Goal: Information Seeking & Learning: Learn about a topic

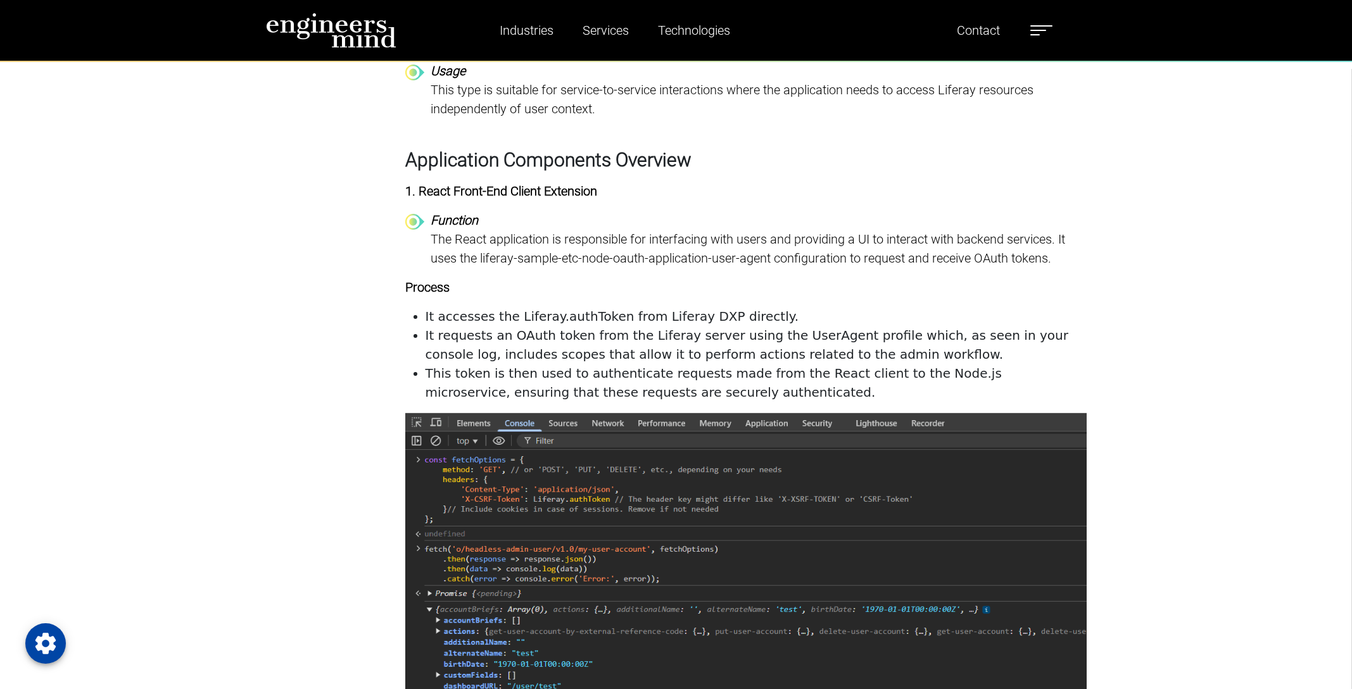
scroll to position [3109, 0]
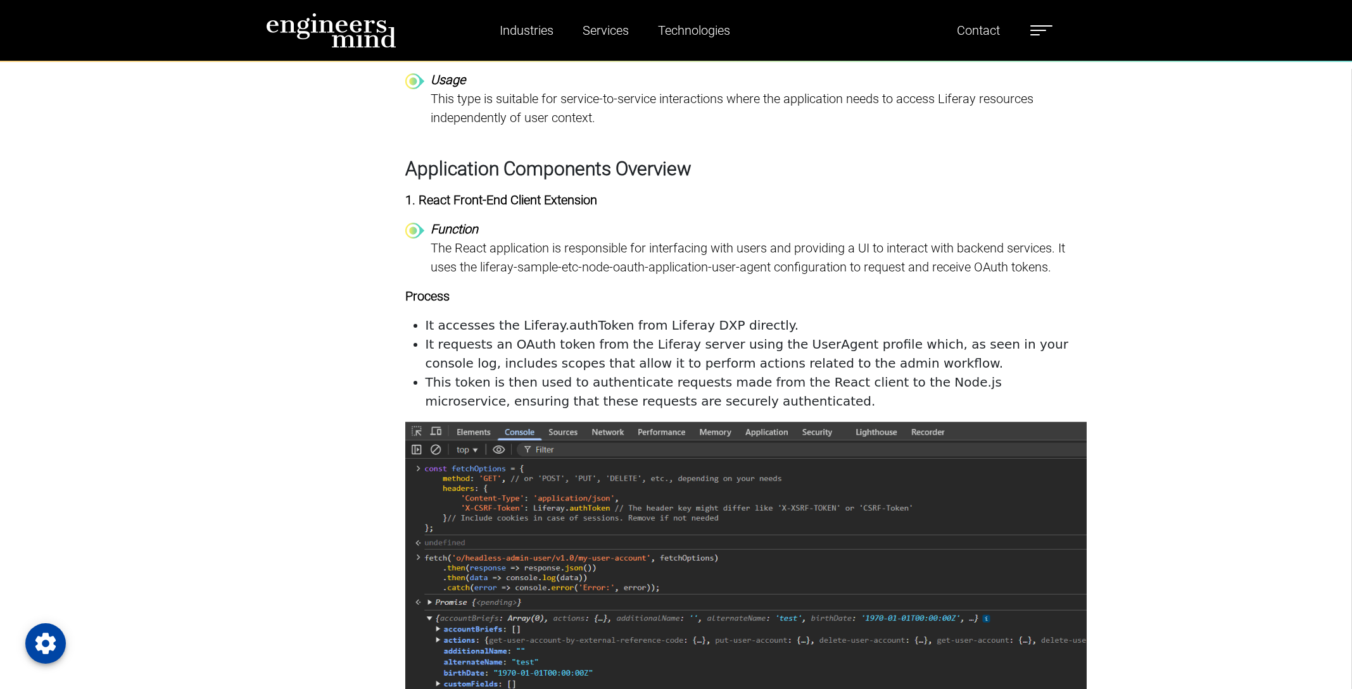
click at [605, 329] on li "It accesses the Liferay.authToken from Liferay DXP directly." at bounding box center [755, 325] width 661 height 19
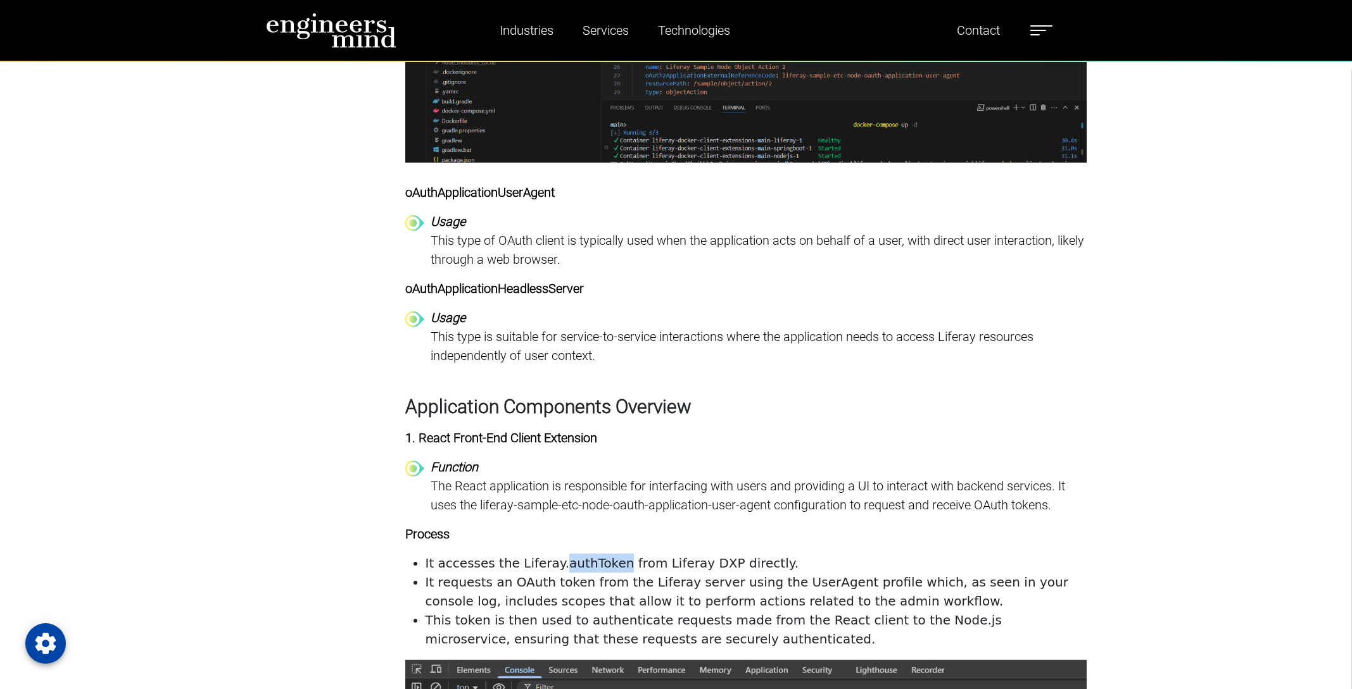
scroll to position [2868, 0]
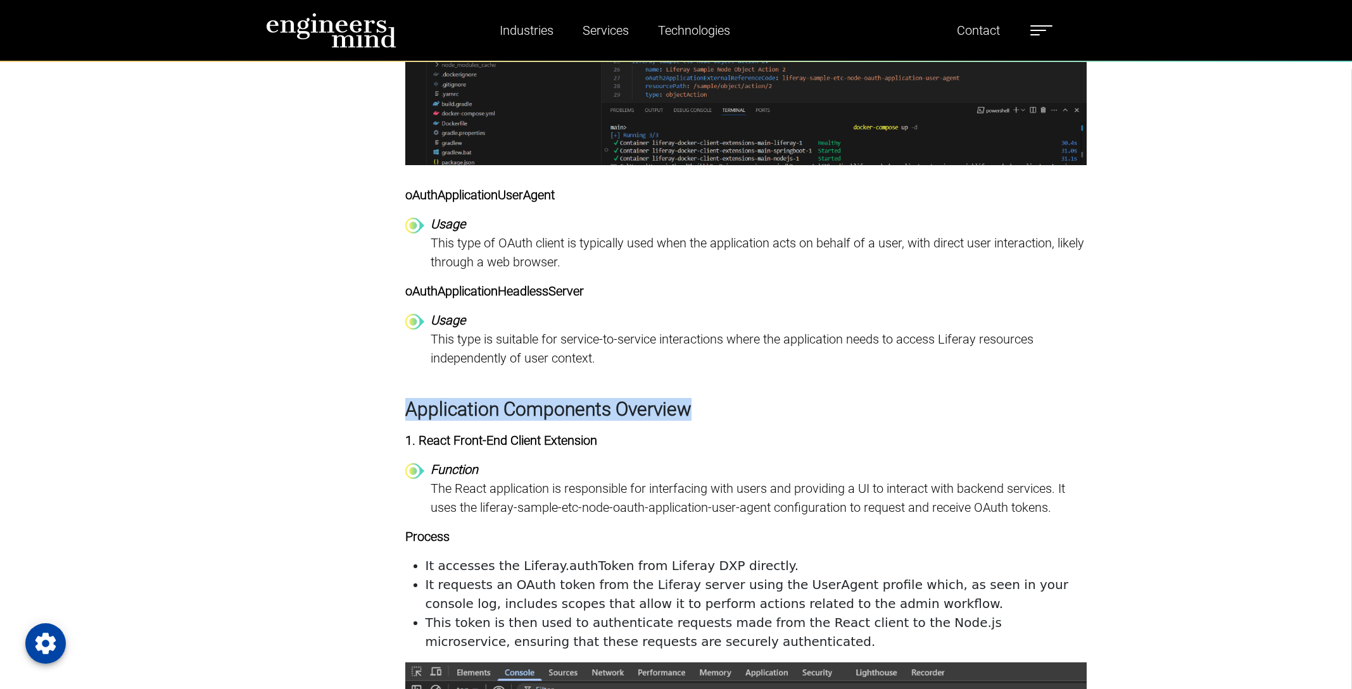
drag, startPoint x: 703, startPoint y: 405, endPoint x: 405, endPoint y: 403, distance: 298.2
click at [405, 403] on h3 "Application Components Overview" at bounding box center [745, 409] width 681 height 23
click at [502, 489] on p "The React application is responsible for interfacing with users and providing a…" at bounding box center [759, 498] width 656 height 38
click at [758, 485] on p "The React application is responsible for interfacing with users and providing a…" at bounding box center [759, 498] width 656 height 38
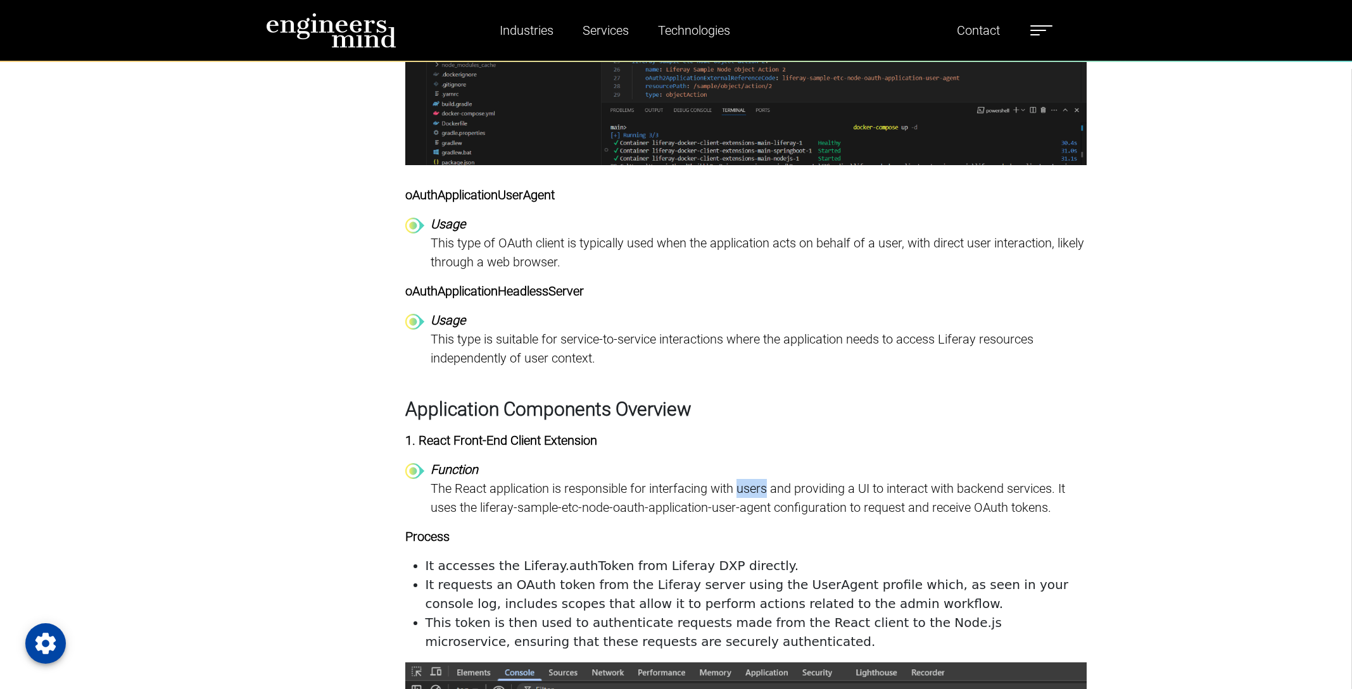
click at [758, 485] on p "The React application is responsible for interfacing with users and providing a…" at bounding box center [759, 498] width 656 height 38
click at [700, 507] on p "The React application is responsible for interfacing with users and providing a…" at bounding box center [759, 498] width 656 height 38
click at [750, 510] on p "The React application is responsible for interfacing with users and providing a…" at bounding box center [759, 498] width 656 height 38
drag, startPoint x: 479, startPoint y: 508, endPoint x: 786, endPoint y: 512, distance: 306.4
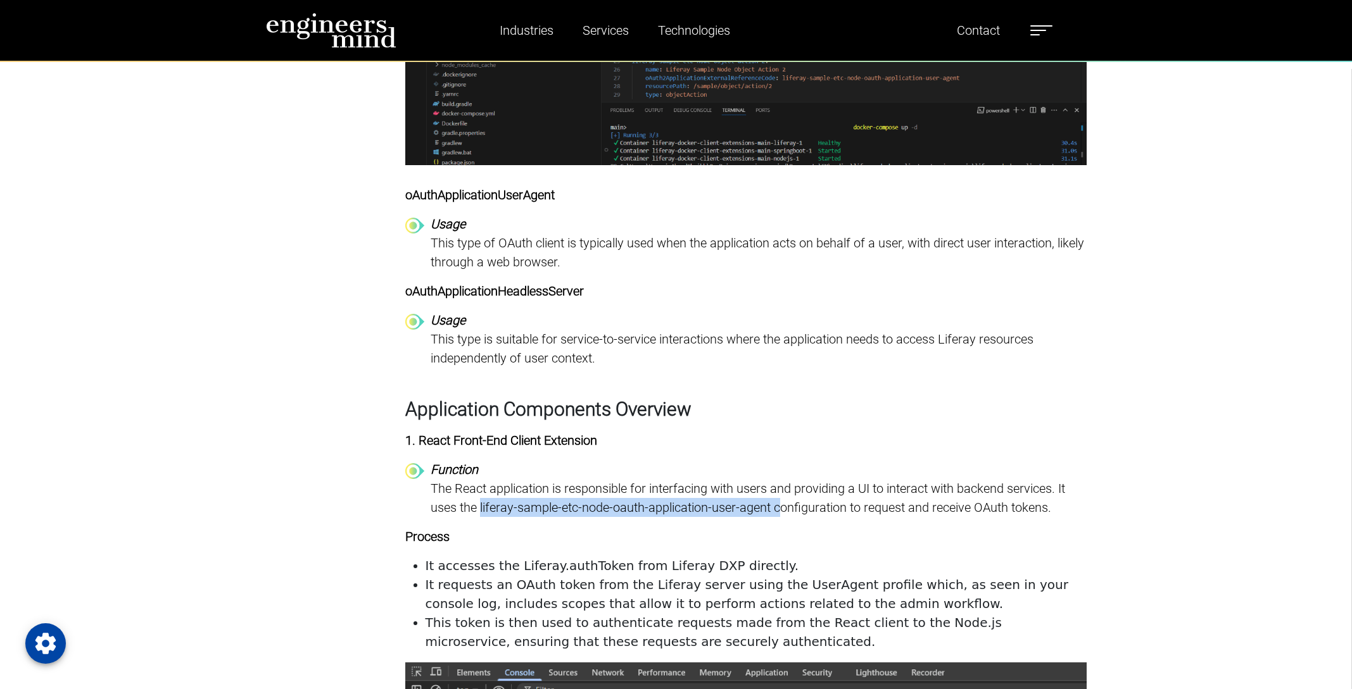
click at [786, 512] on p "The React application is responsible for interfacing with users and providing a…" at bounding box center [759, 498] width 656 height 38
click at [797, 512] on p "The React application is responsible for interfacing with users and providing a…" at bounding box center [759, 498] width 656 height 38
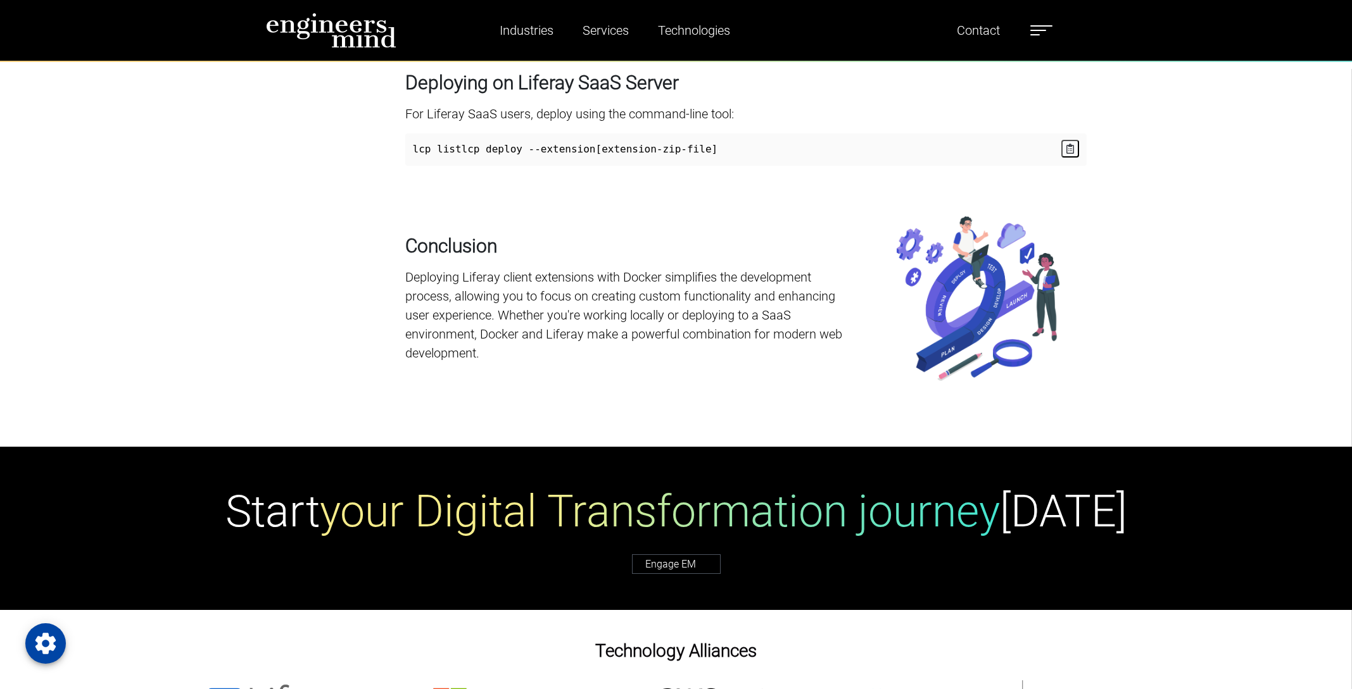
scroll to position [7081, 0]
